Goal: Transaction & Acquisition: Purchase product/service

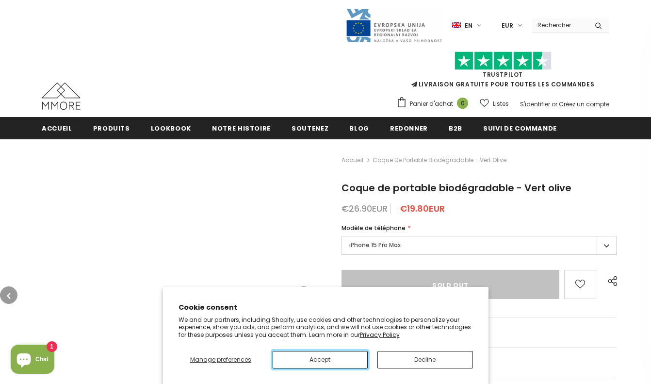
click at [320, 359] on button "Accept" at bounding box center [320, 359] width 95 height 17
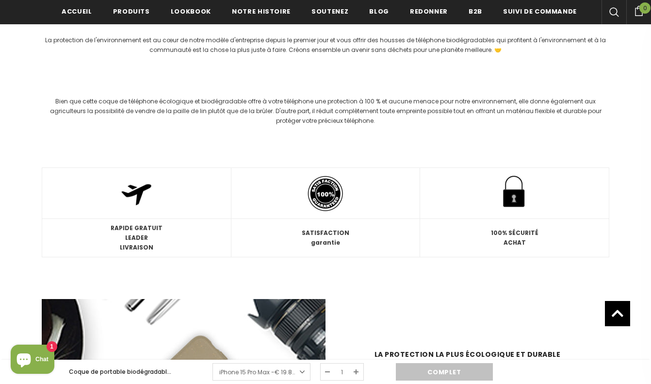
scroll to position [1151, 0]
